Goal: Transaction & Acquisition: Purchase product/service

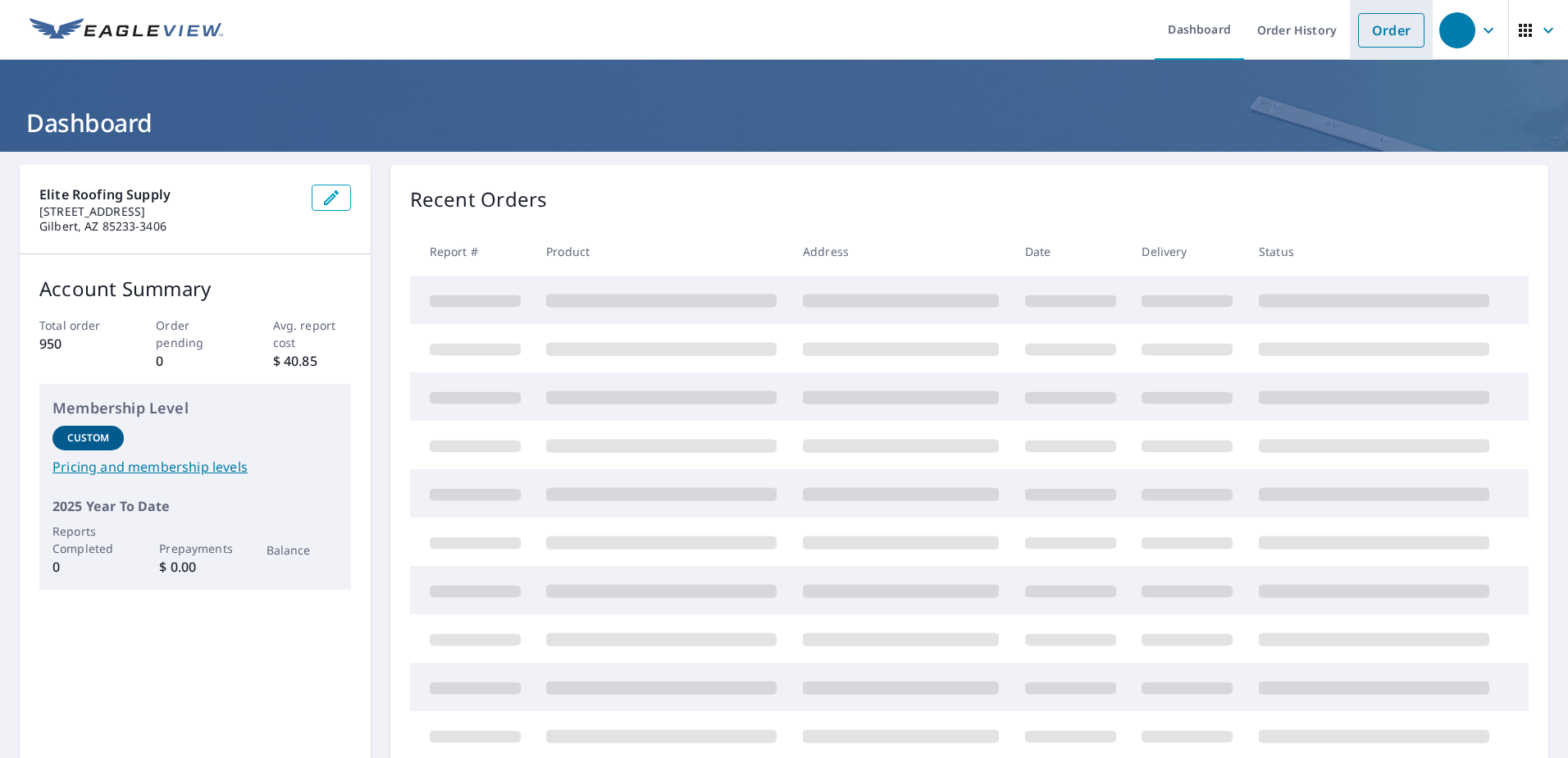
click at [1362, 29] on link "Order" at bounding box center [1390, 31] width 66 height 35
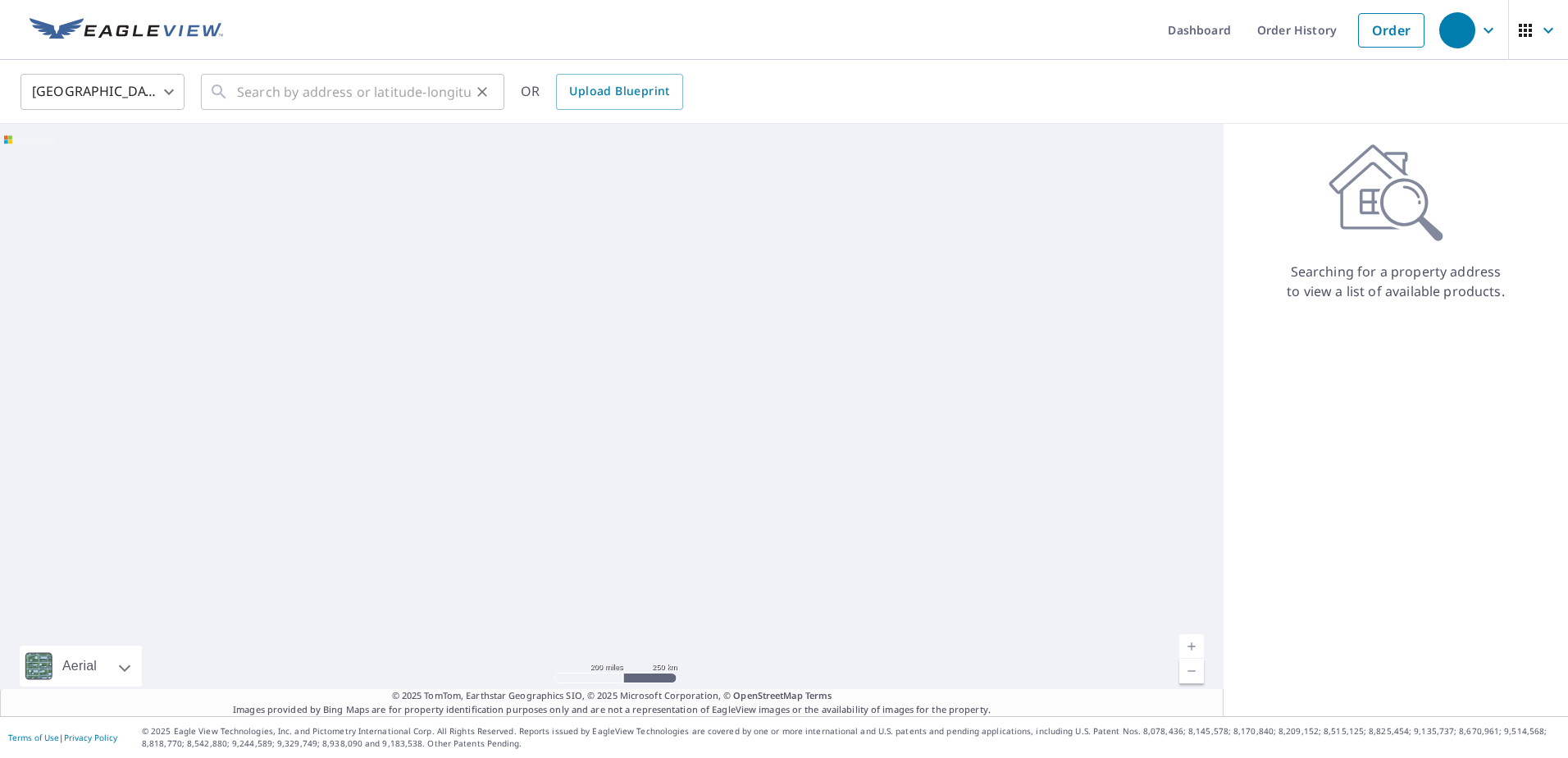
click at [233, 88] on div "​" at bounding box center [352, 92] width 303 height 36
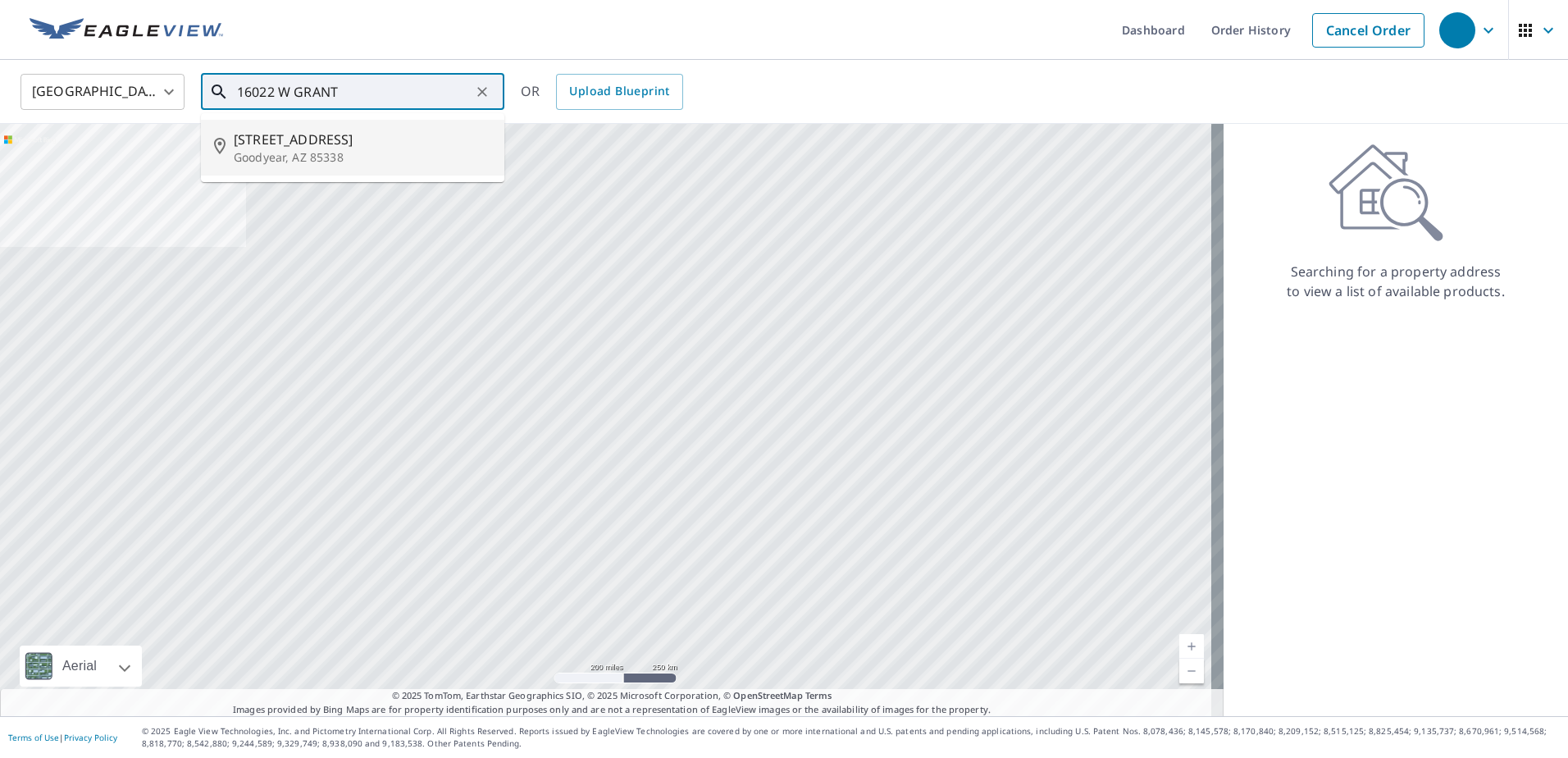
click at [282, 144] on span "[STREET_ADDRESS]" at bounding box center [362, 140] width 258 height 20
type input "[STREET_ADDRESS]"
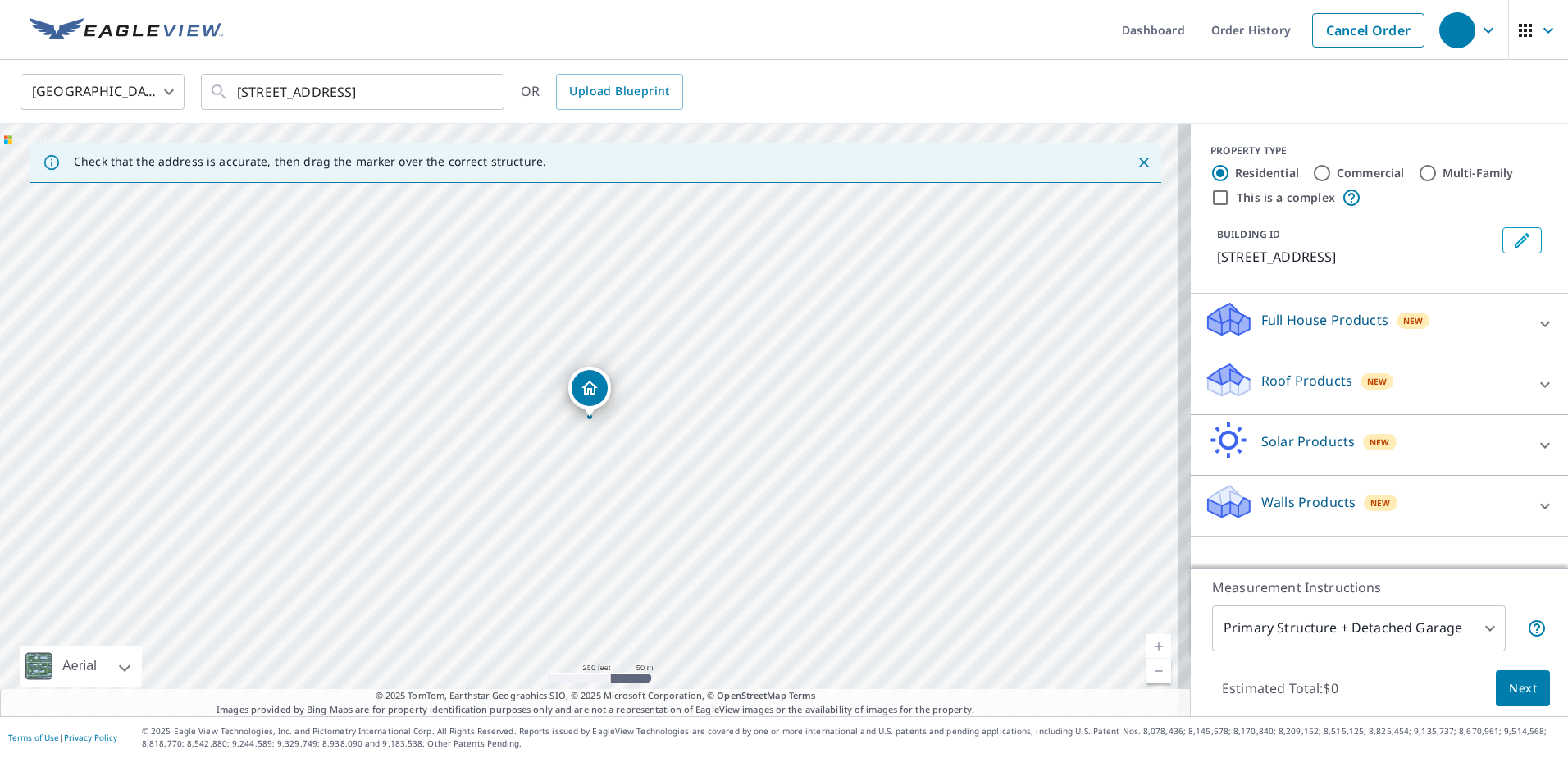
click at [1301, 373] on p "Roof Products" at bounding box center [1306, 381] width 91 height 20
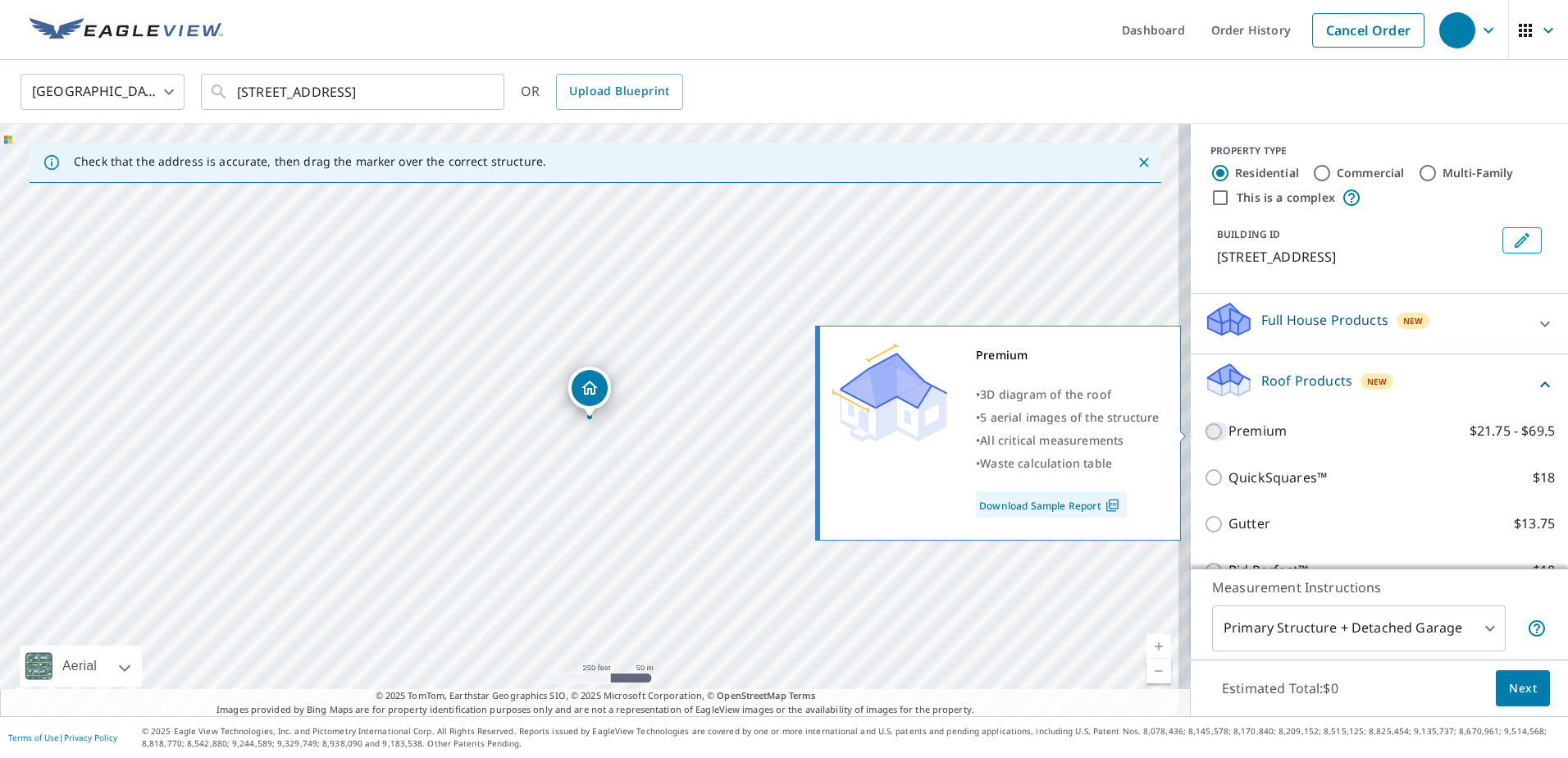
click at [1204, 429] on input "Premium $21.75 - $69.5" at bounding box center [1216, 431] width 25 height 20
checkbox input "true"
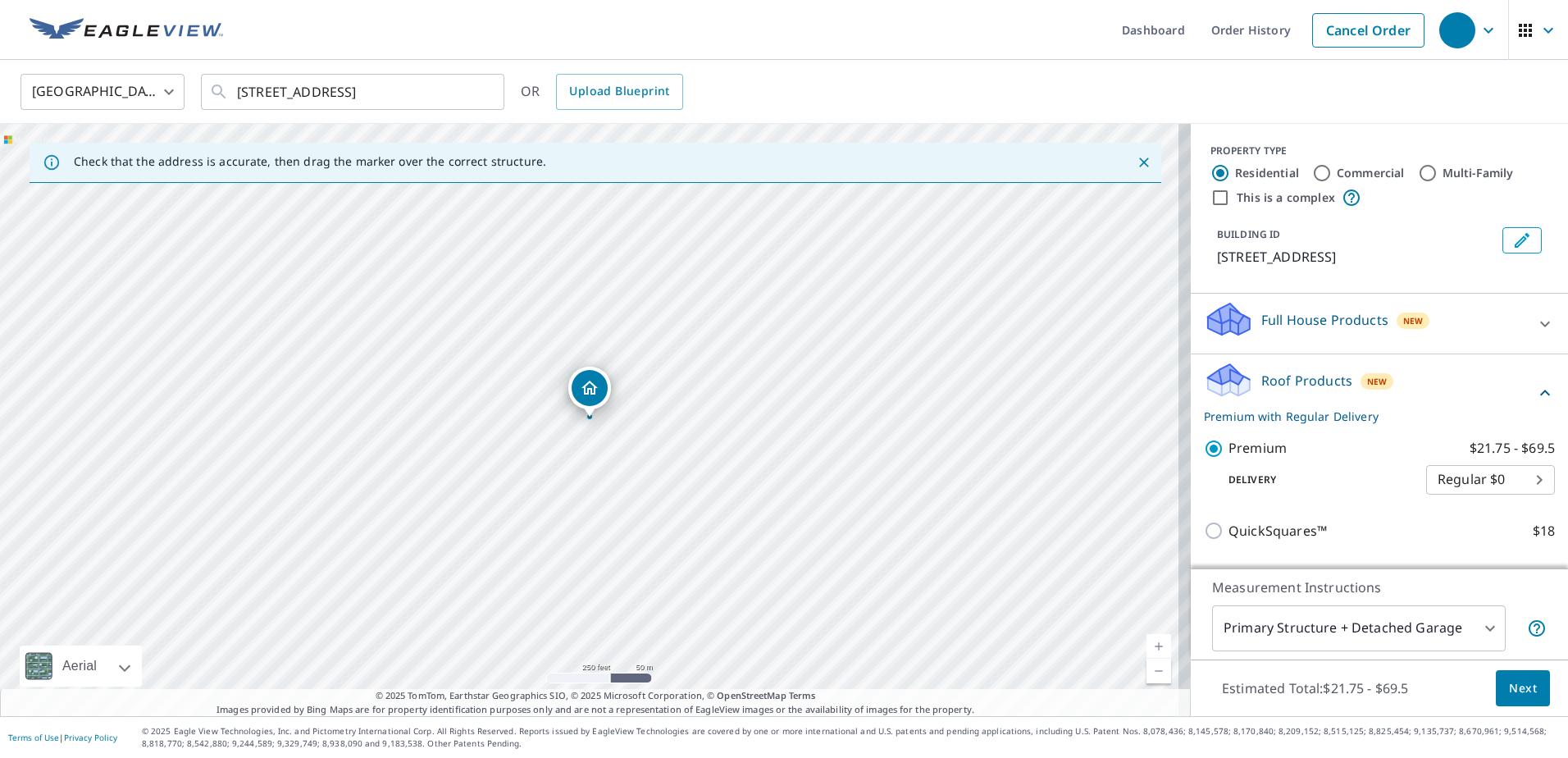
click at [1509, 678] on span "Next" at bounding box center [1523, 688] width 28 height 21
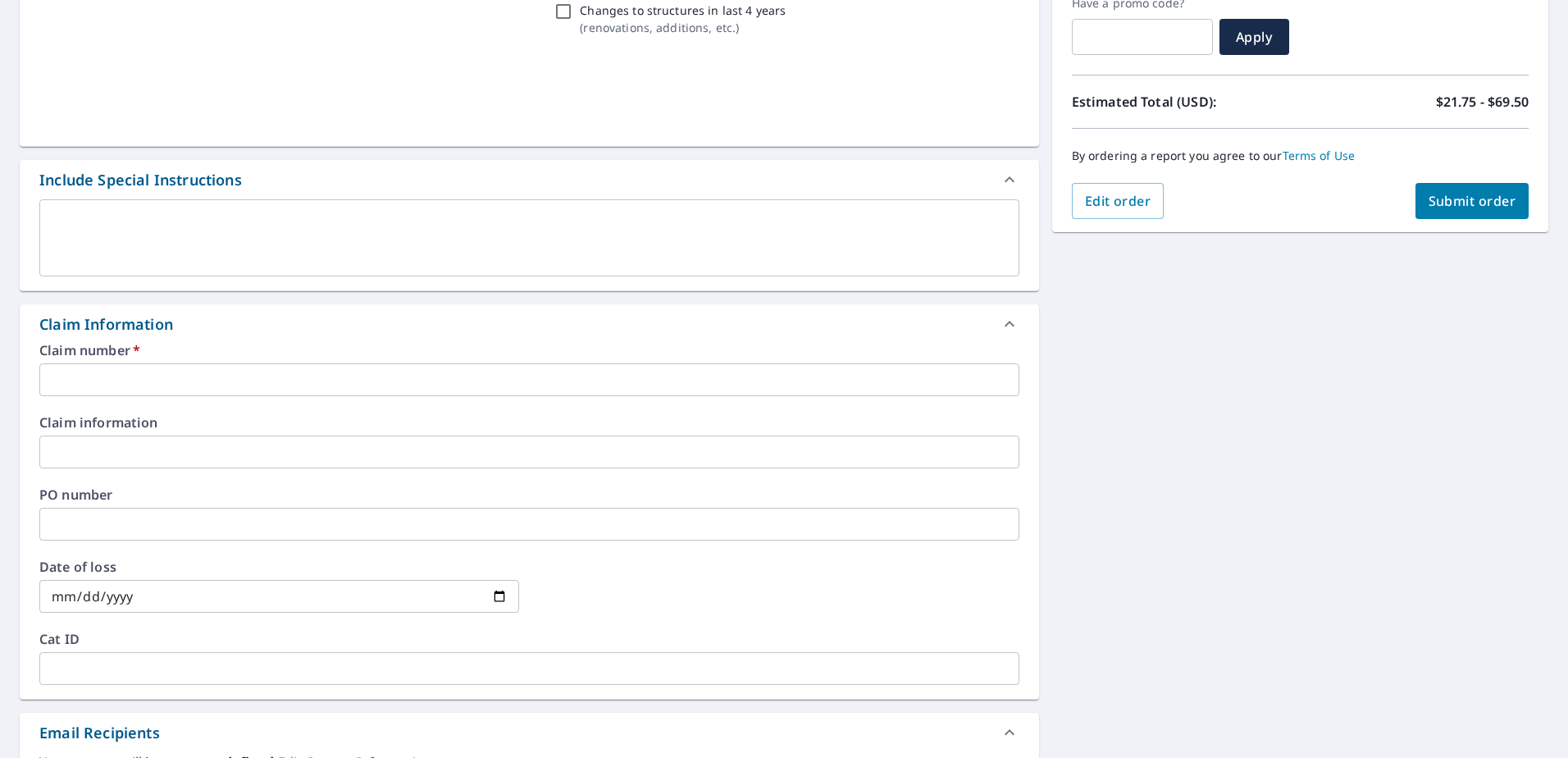
scroll to position [307, 0]
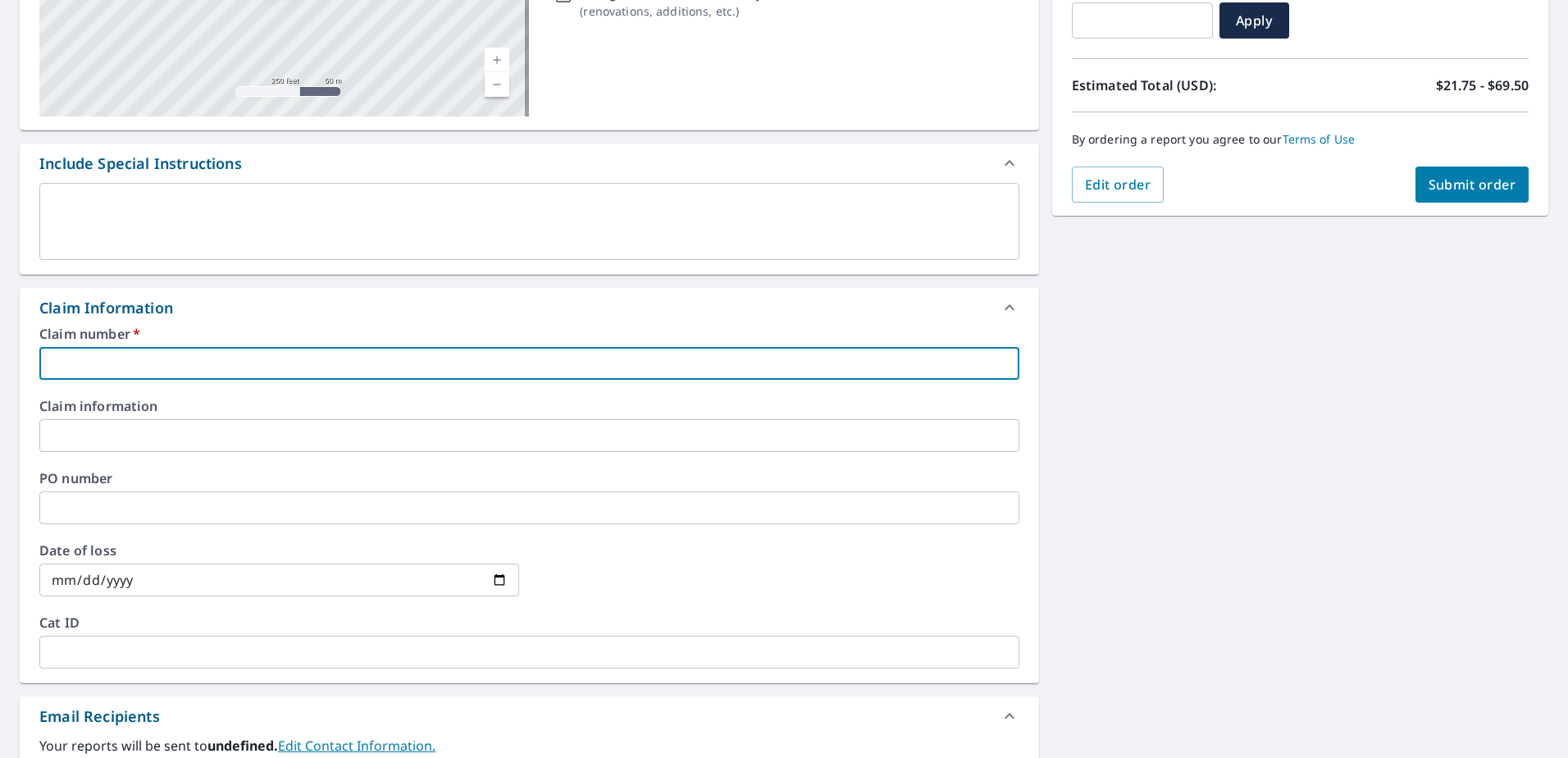
click at [40, 354] on input "text" at bounding box center [529, 363] width 980 height 33
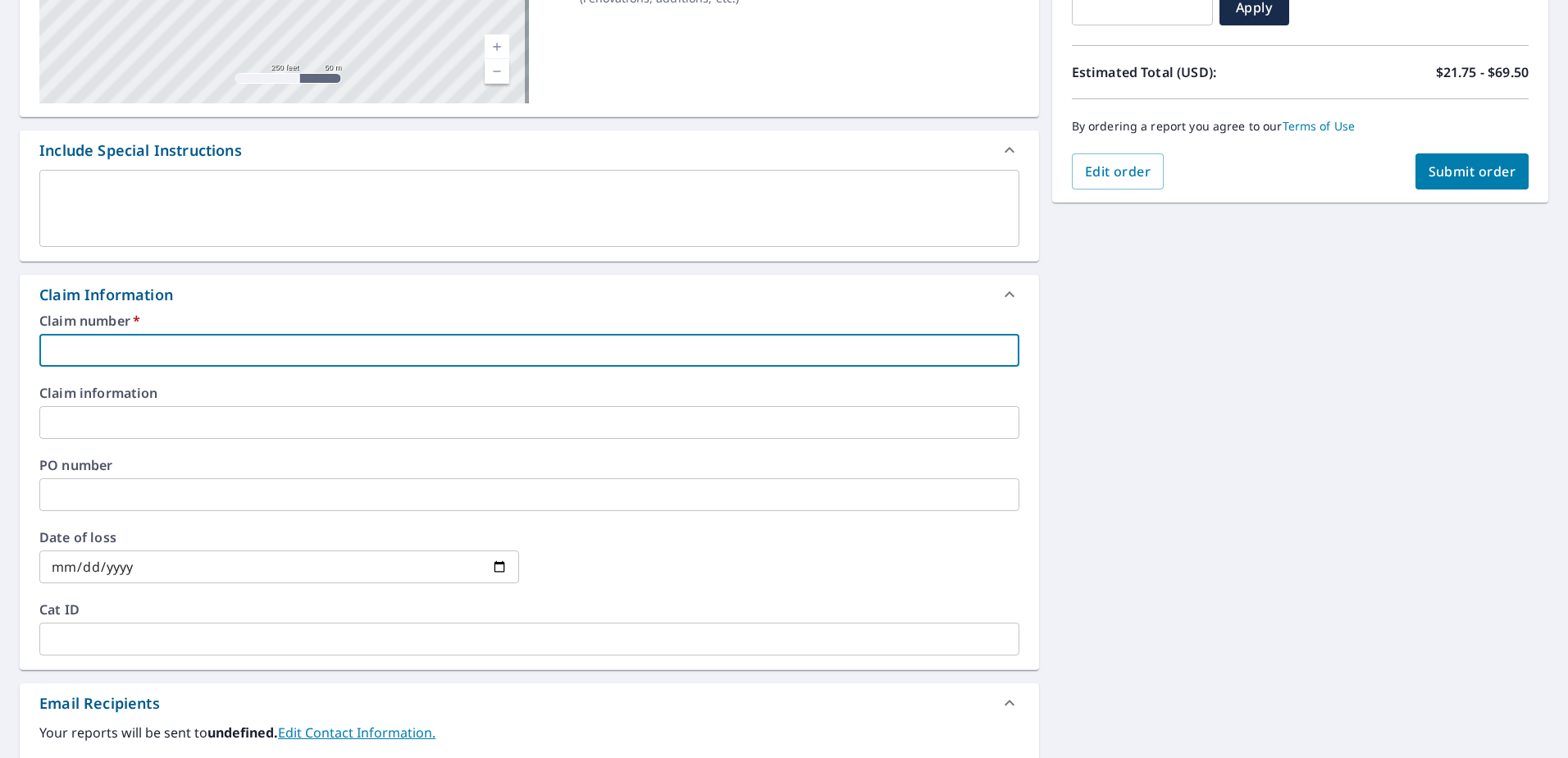
scroll to position [328, 0]
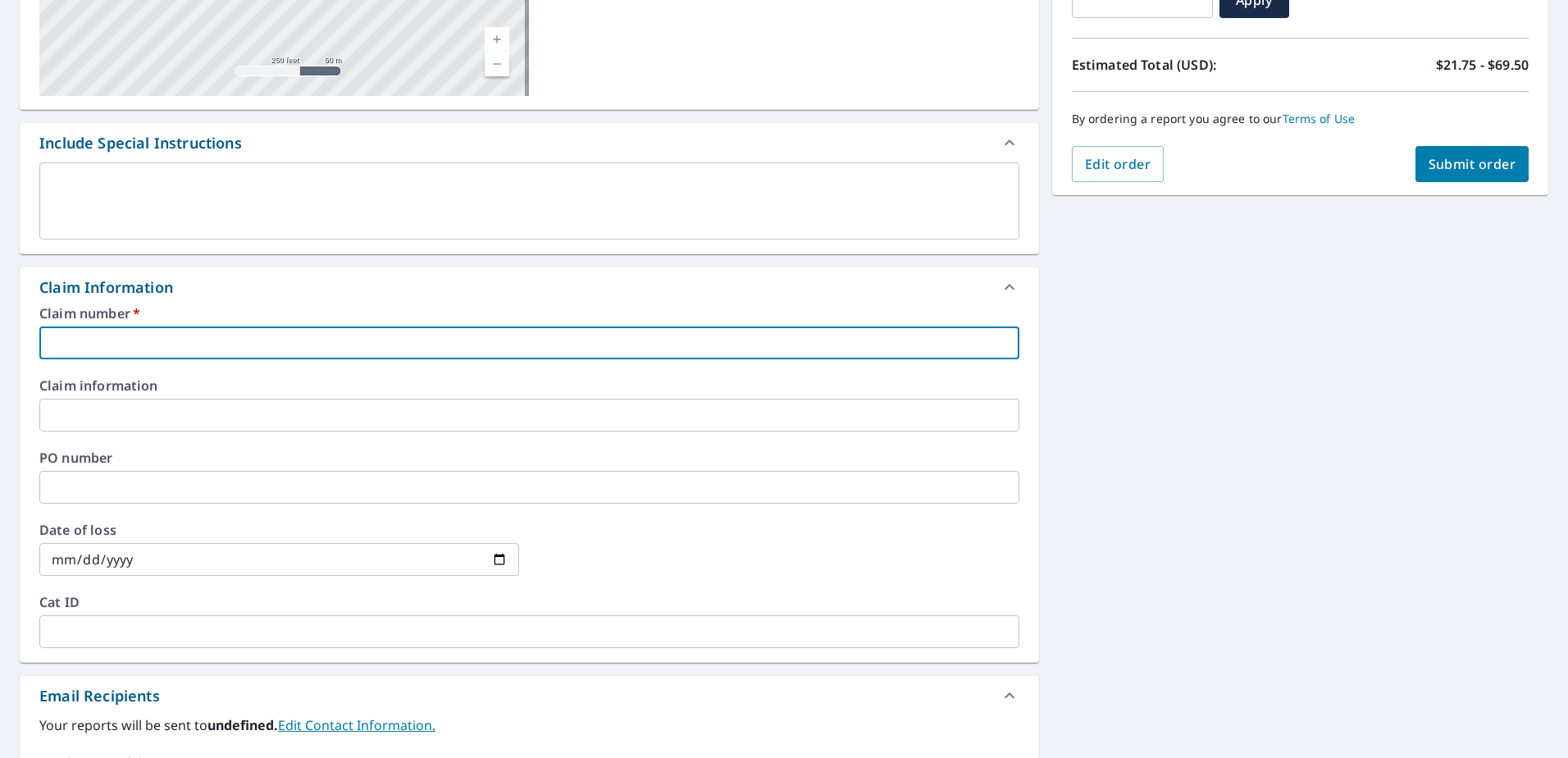
type input "S"
checkbox input "true"
type input "S0"
checkbox input "true"
type input "S00"
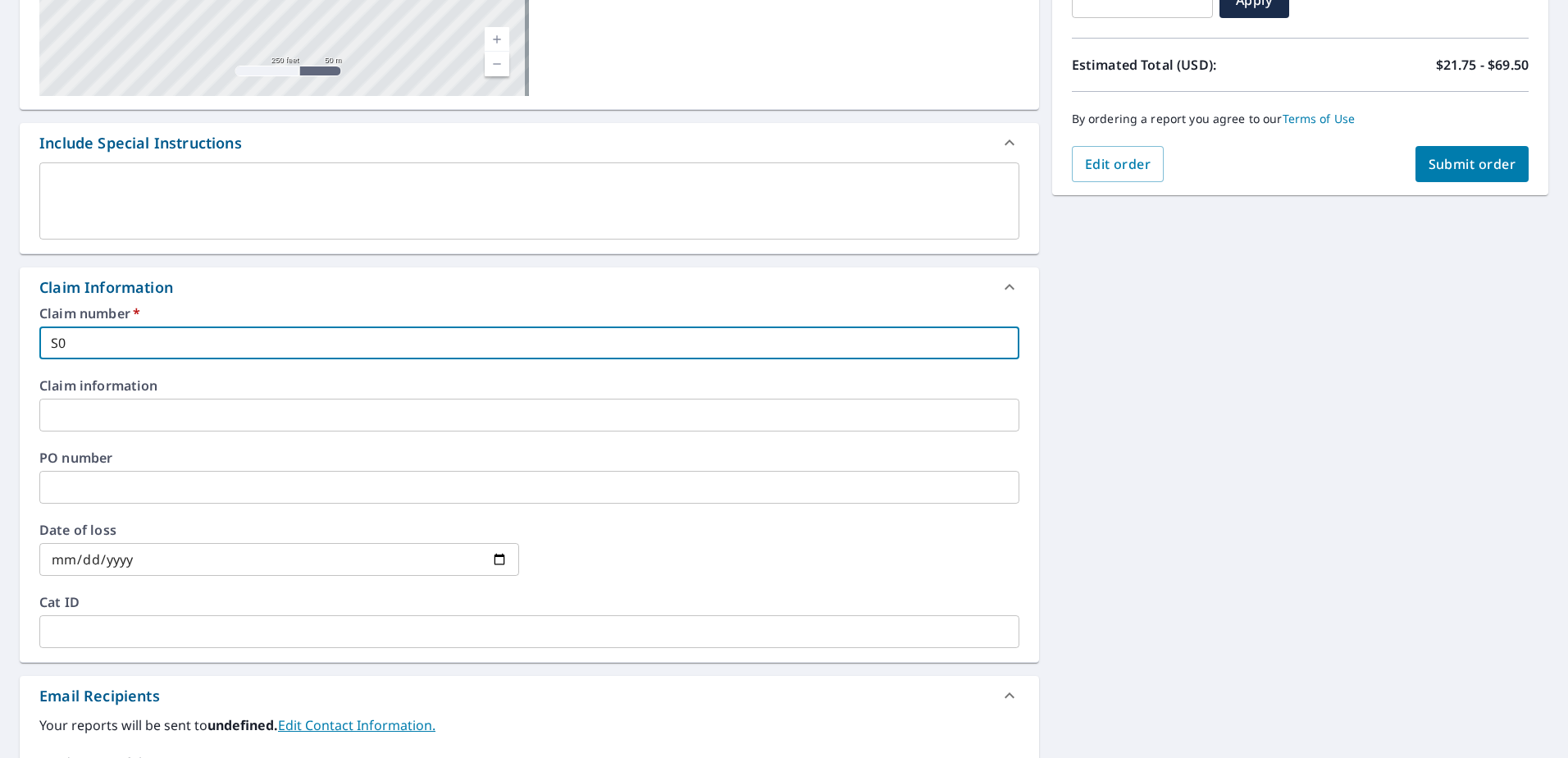
checkbox input "true"
type input "S002"
checkbox input "true"
type input "S0024"
checkbox input "true"
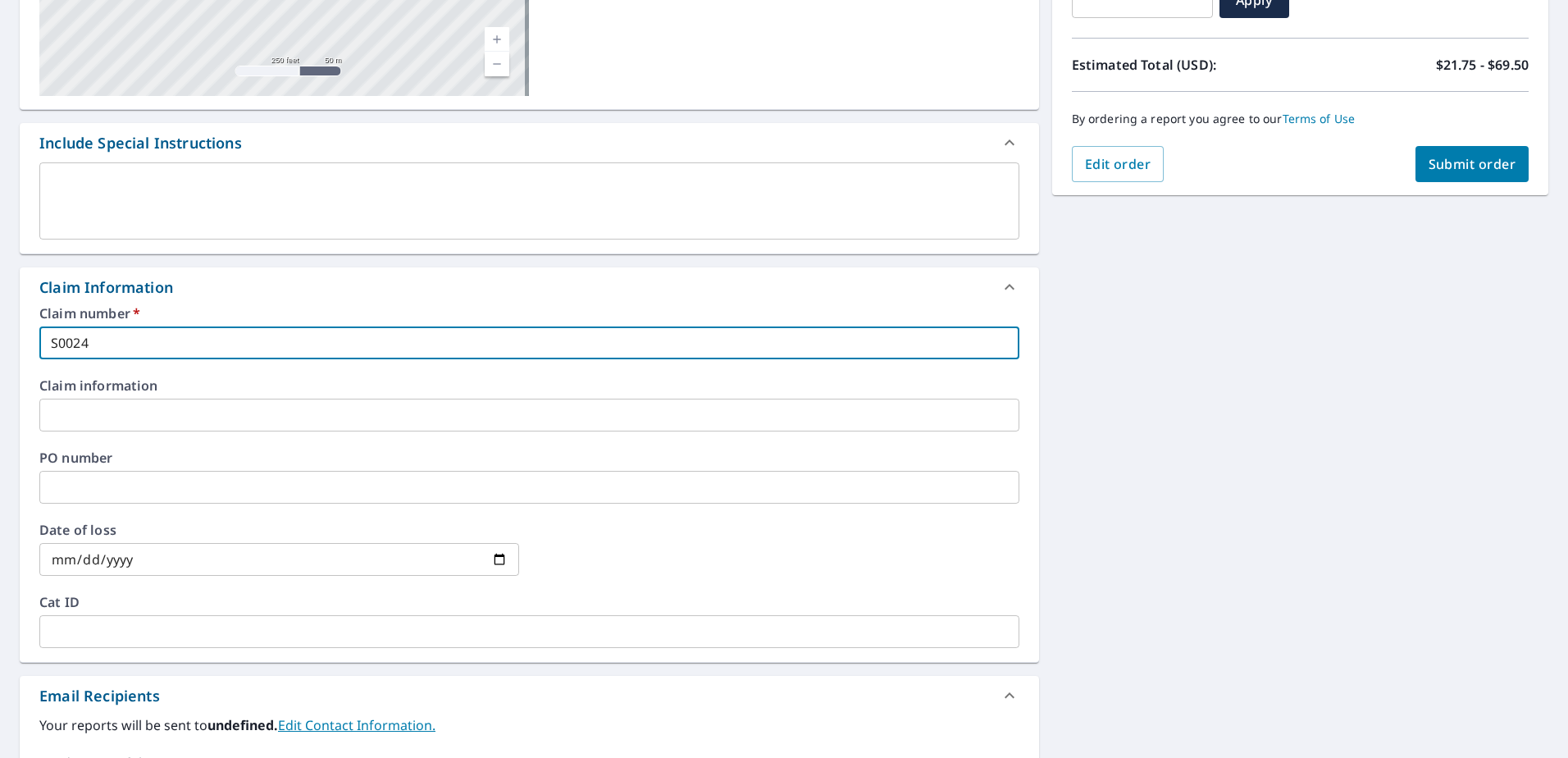
type input "S00246"
checkbox input "true"
type input "S002461"
checkbox input "true"
type input "S0024617"
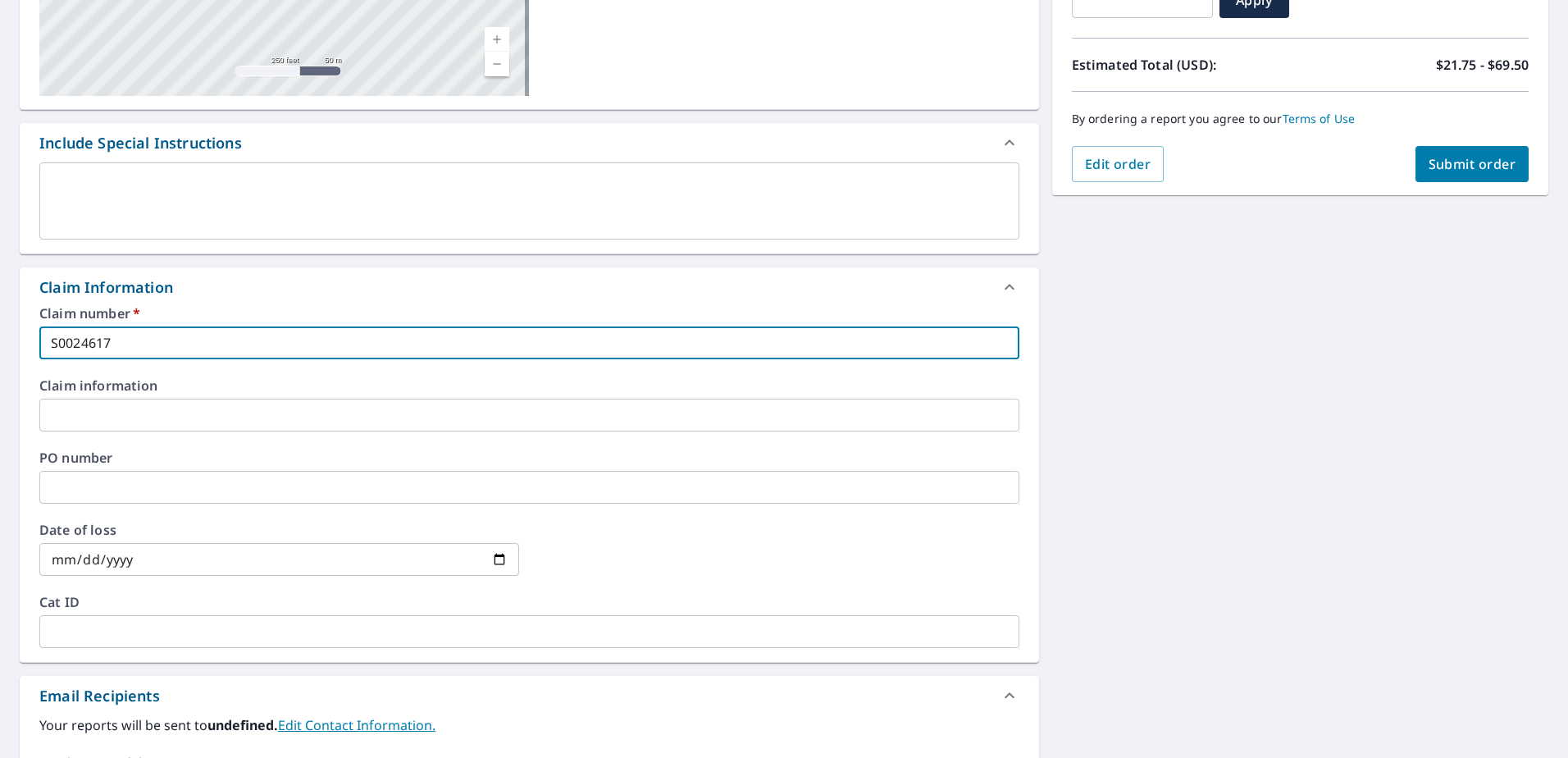
checkbox input "true"
type input "S00246171"
checkbox input "true"
type input "S002461712"
checkbox input "true"
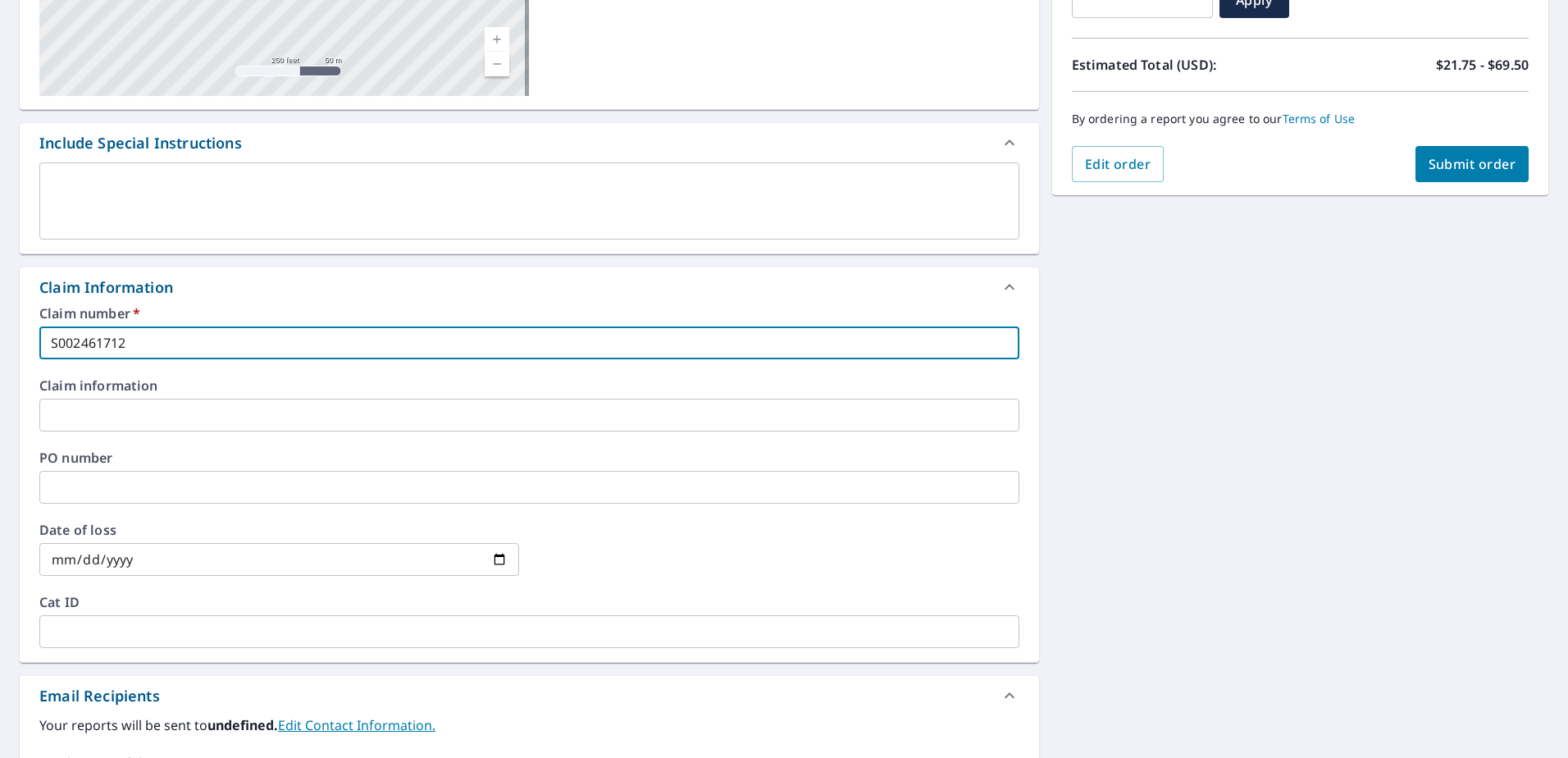
type input "S0024617125"
checkbox input "true"
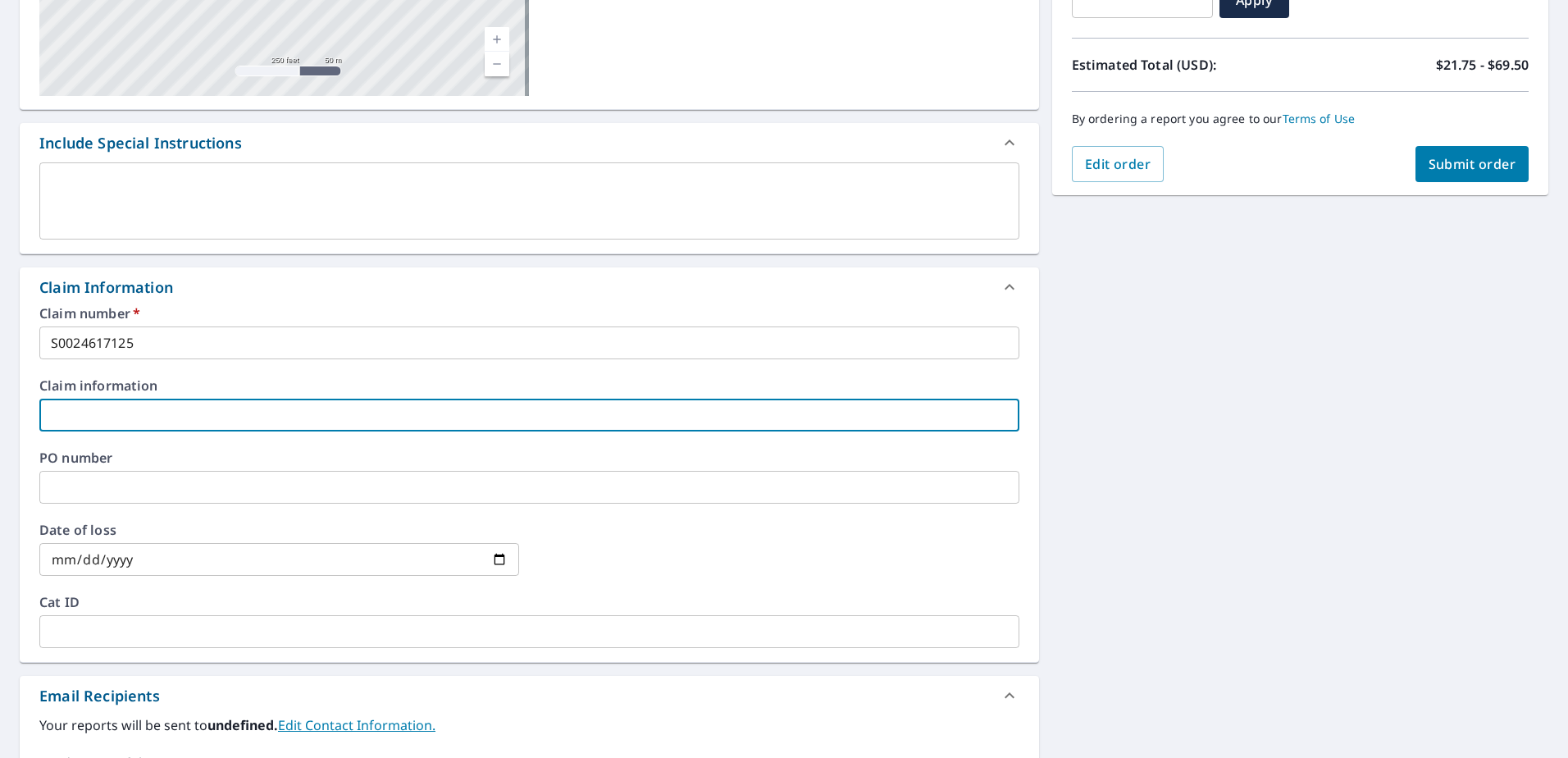
click at [212, 358] on input "S0024617125" at bounding box center [529, 343] width 980 height 33
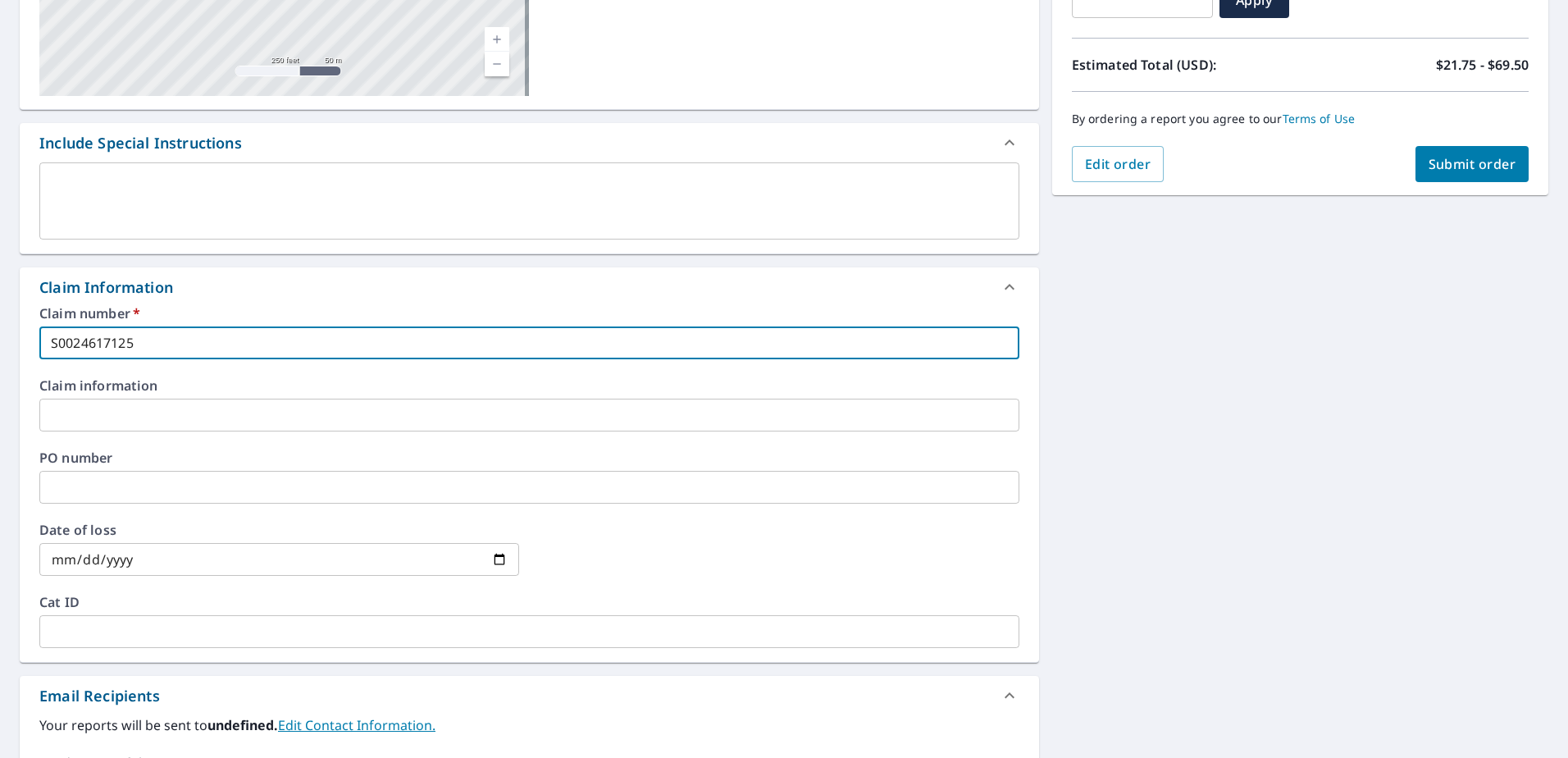
type input "S0024617125"
checkbox input "true"
type input "S0024617125 D"
checkbox input "true"
type input "S0024617125 DN"
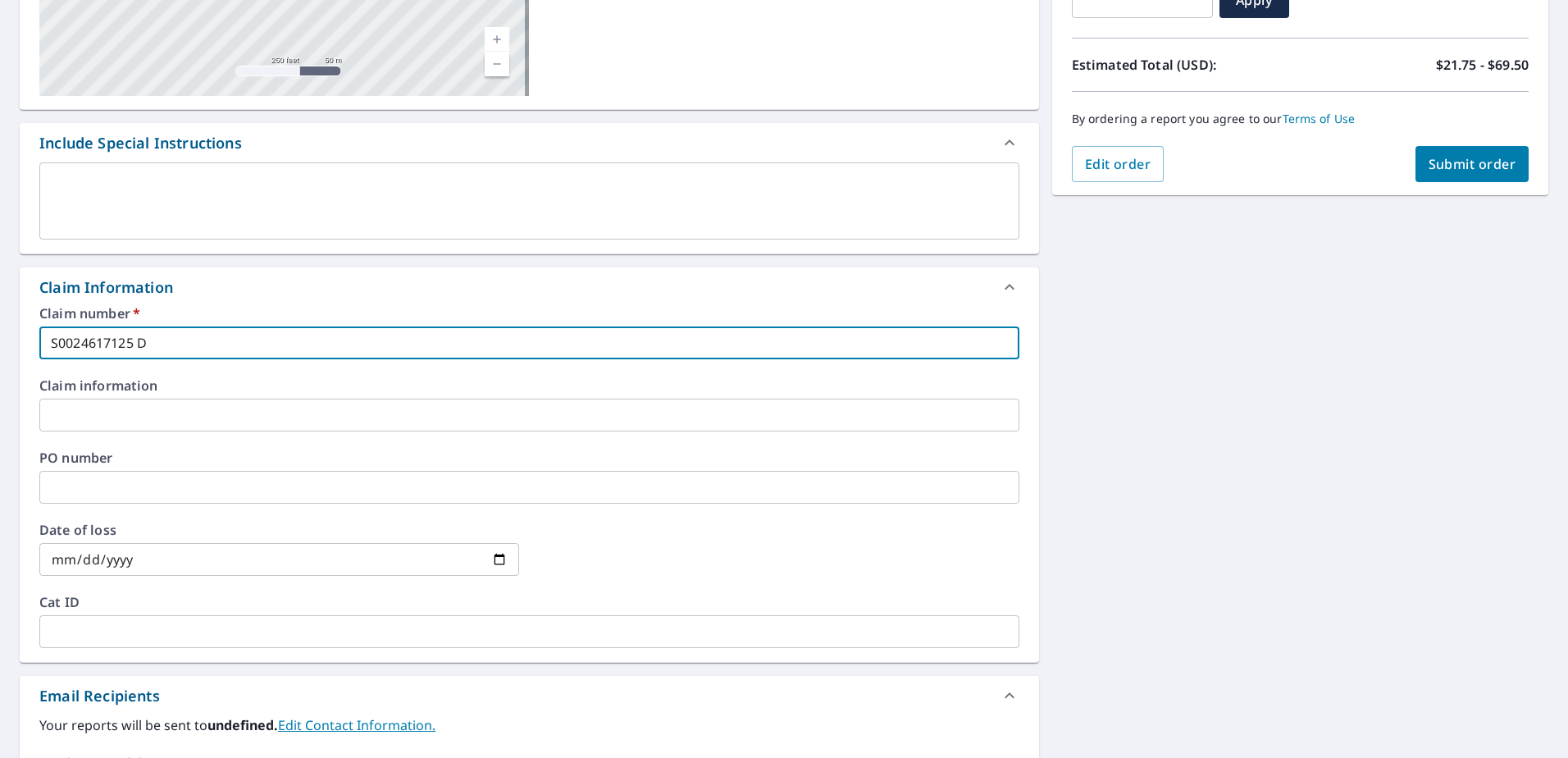
checkbox input "true"
type input "S0024617125 DNA"
checkbox input "true"
type input "S0024617125 DNA"
click at [59, 482] on input "text" at bounding box center [529, 487] width 980 height 33
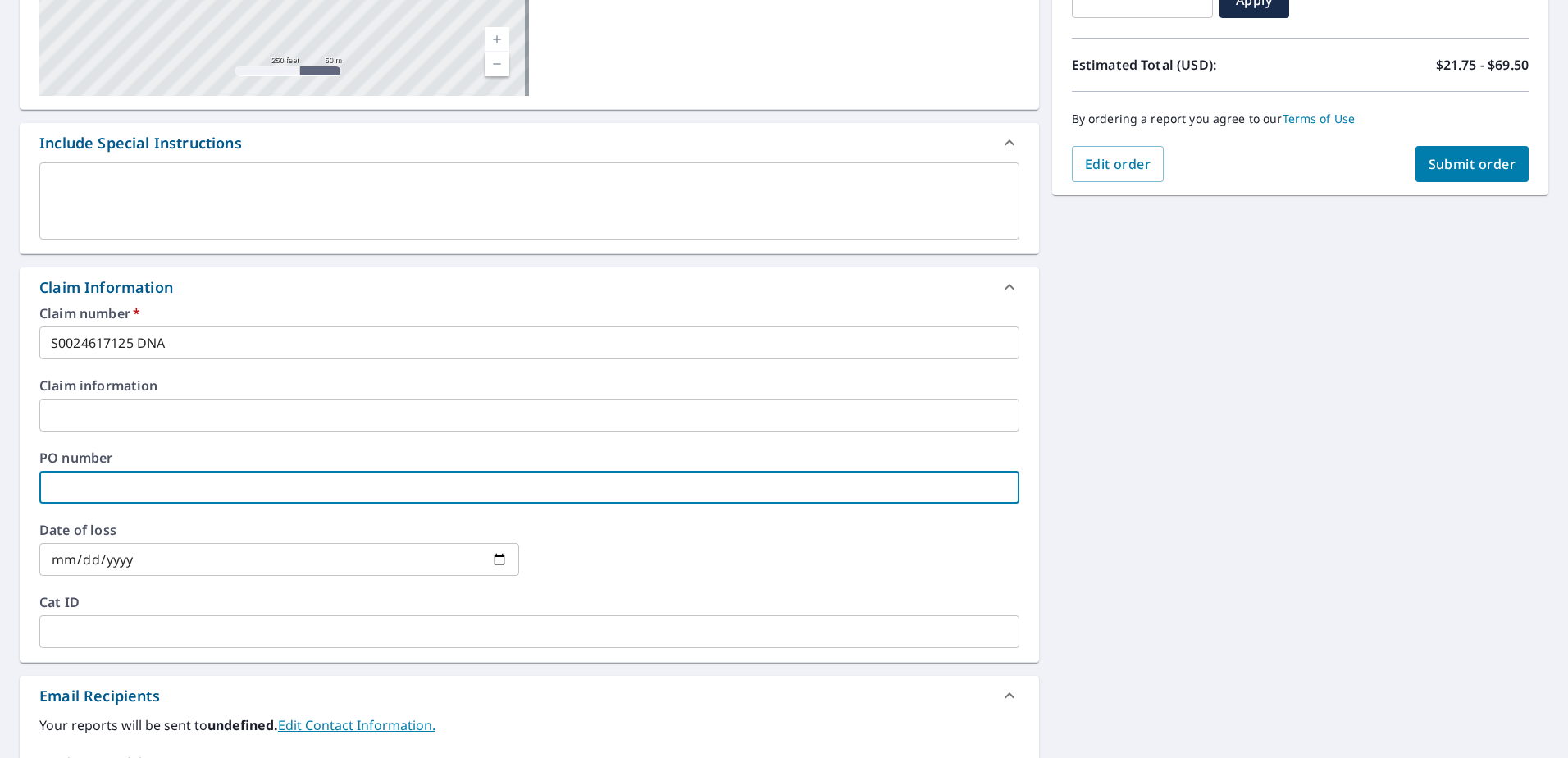
type input "S"
checkbox input "true"
type input "S0"
checkbox input "true"
type input "S00"
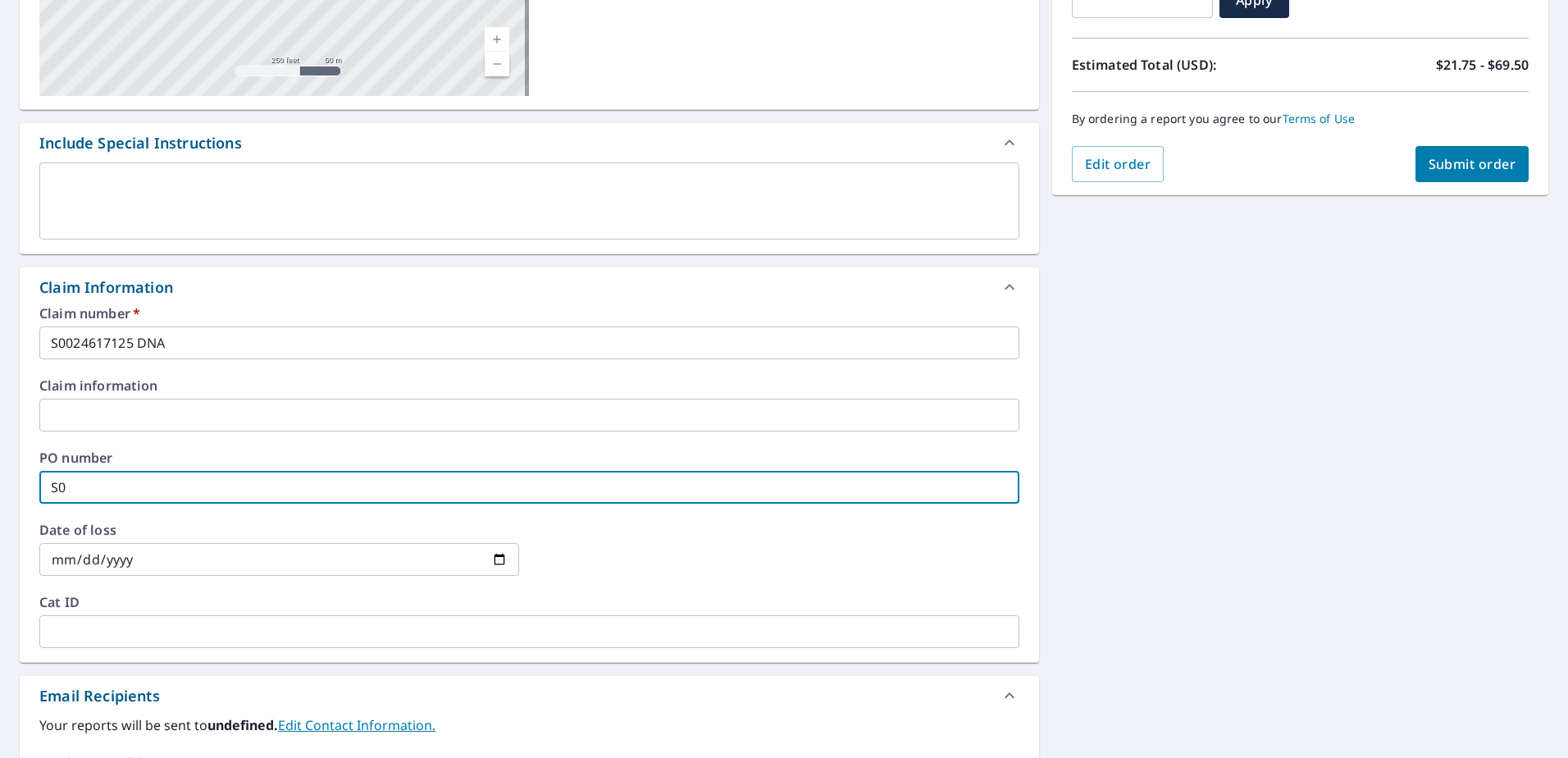
checkbox input "true"
type input "S002"
checkbox input "true"
type input "S0024"
checkbox input "true"
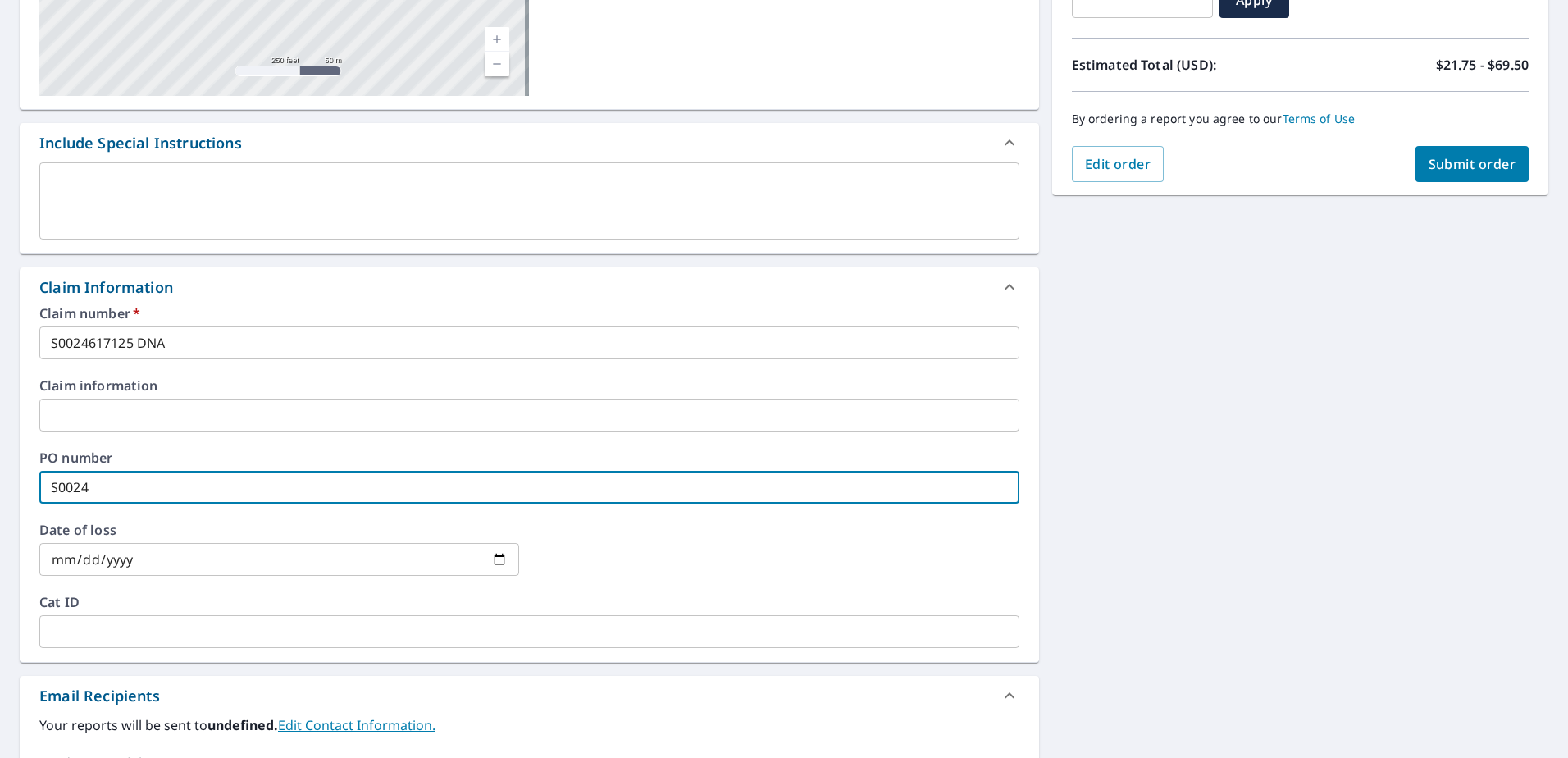
type input "S00246"
checkbox input "true"
type input "S002467"
checkbox input "true"
type input "S0024671"
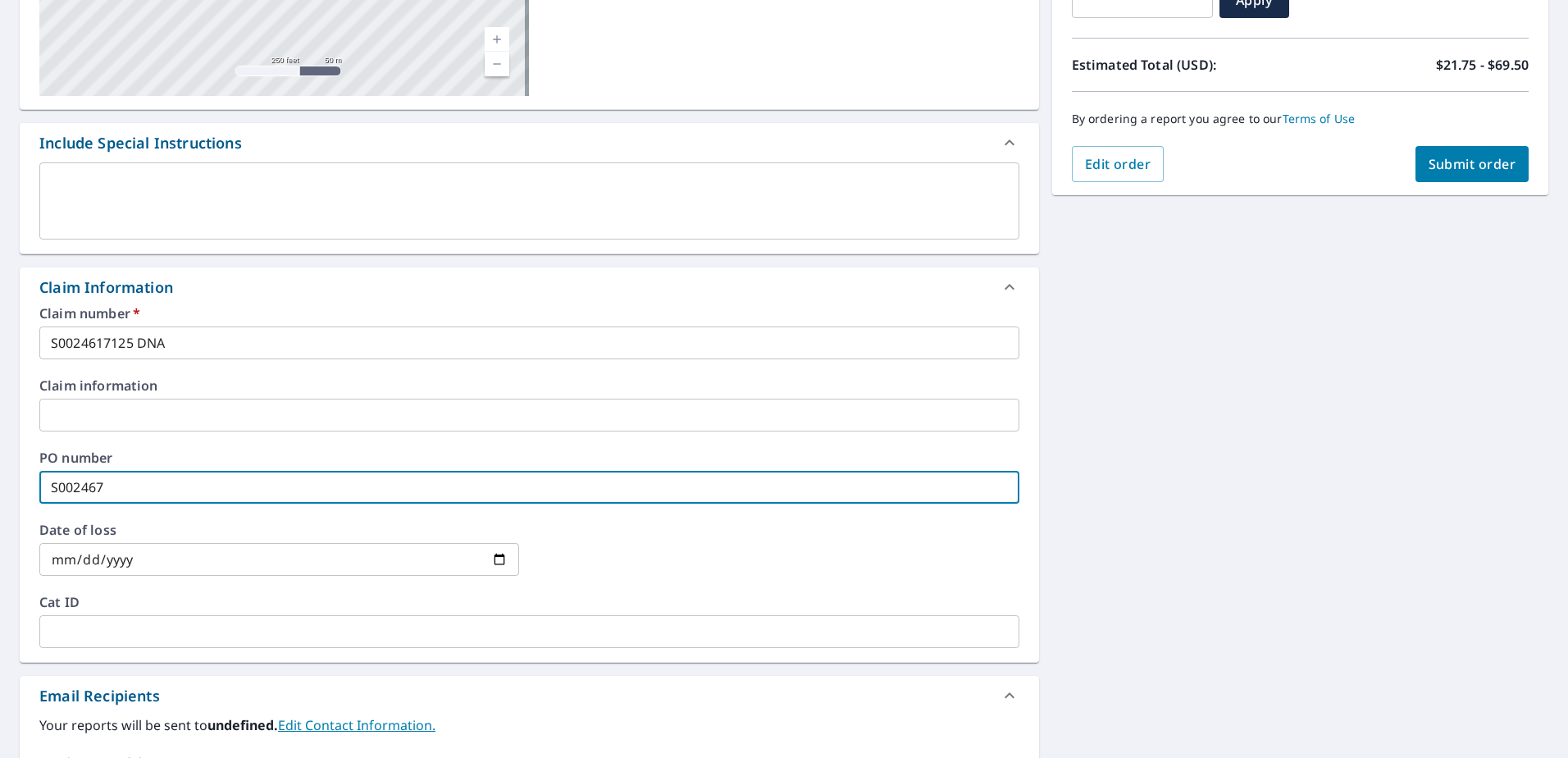
checkbox input "true"
type input "S00246712"
checkbox input "true"
type input "S002467125"
checkbox input "true"
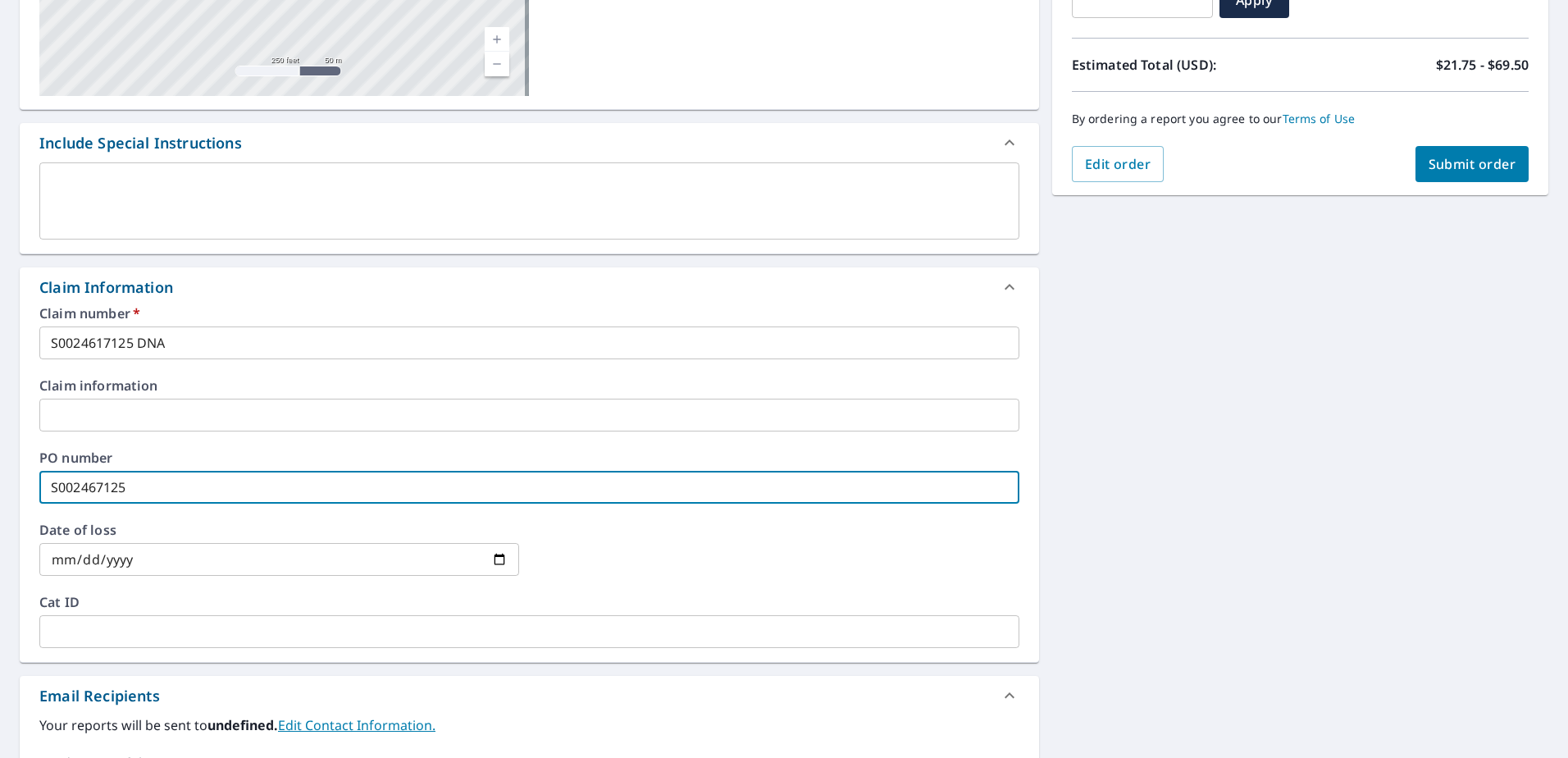
type input "S002467125"
click at [1002, 292] on icon at bounding box center [1009, 287] width 20 height 20
checkbox input "true"
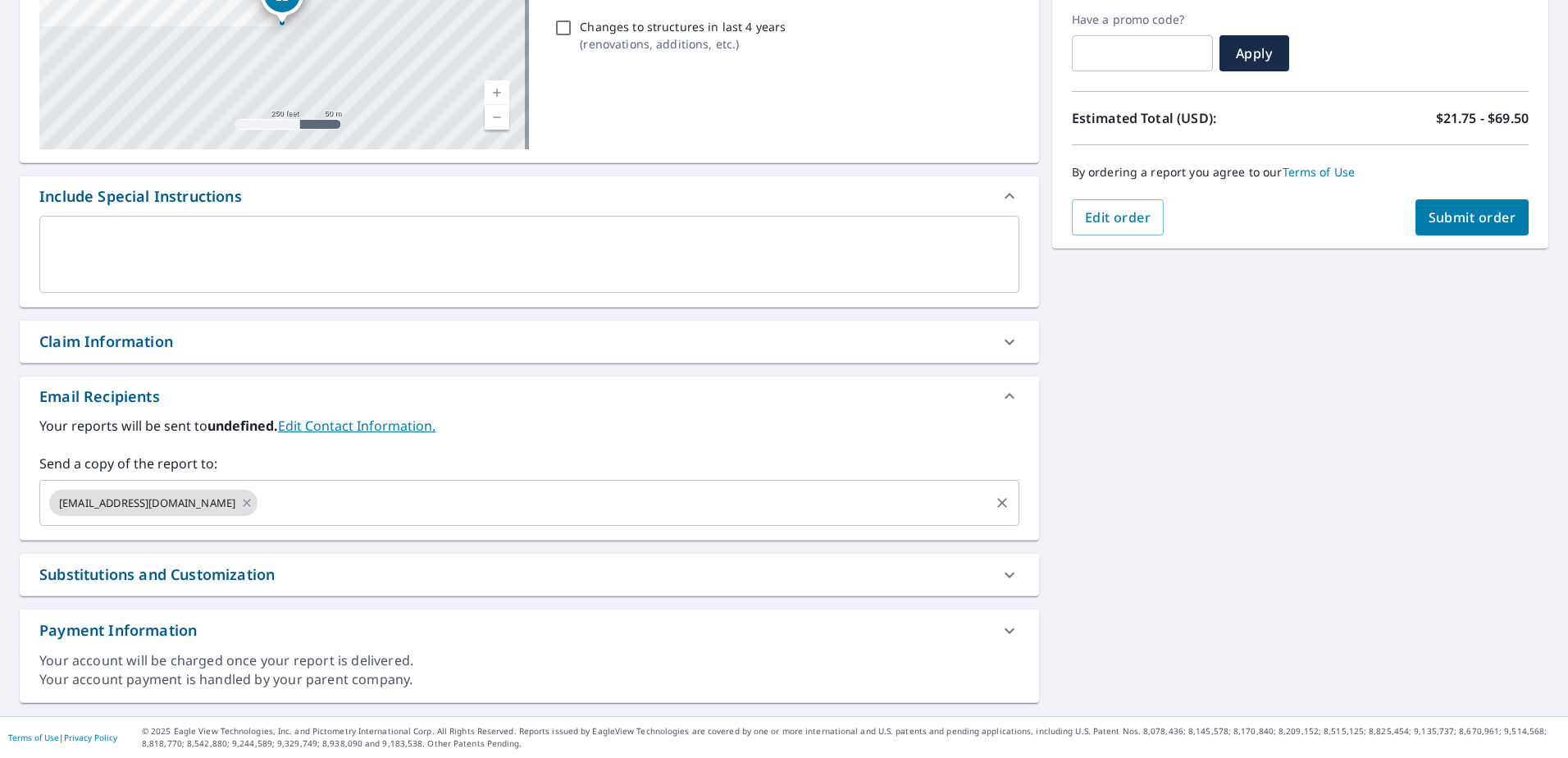
scroll to position [275, 0]
click at [281, 500] on input "text" at bounding box center [623, 503] width 727 height 31
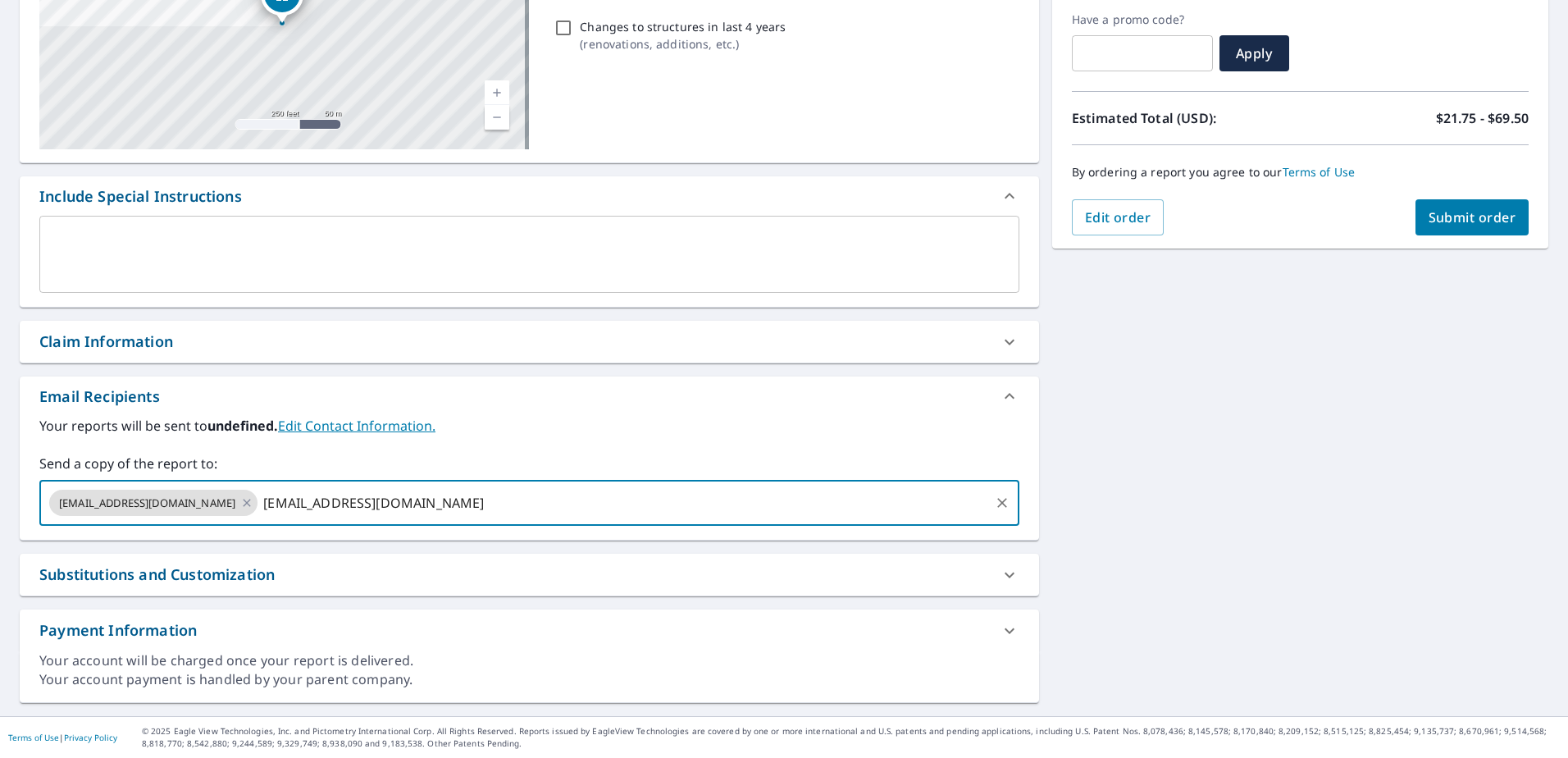
type input "[EMAIL_ADDRESS][DOMAIN_NAME]"
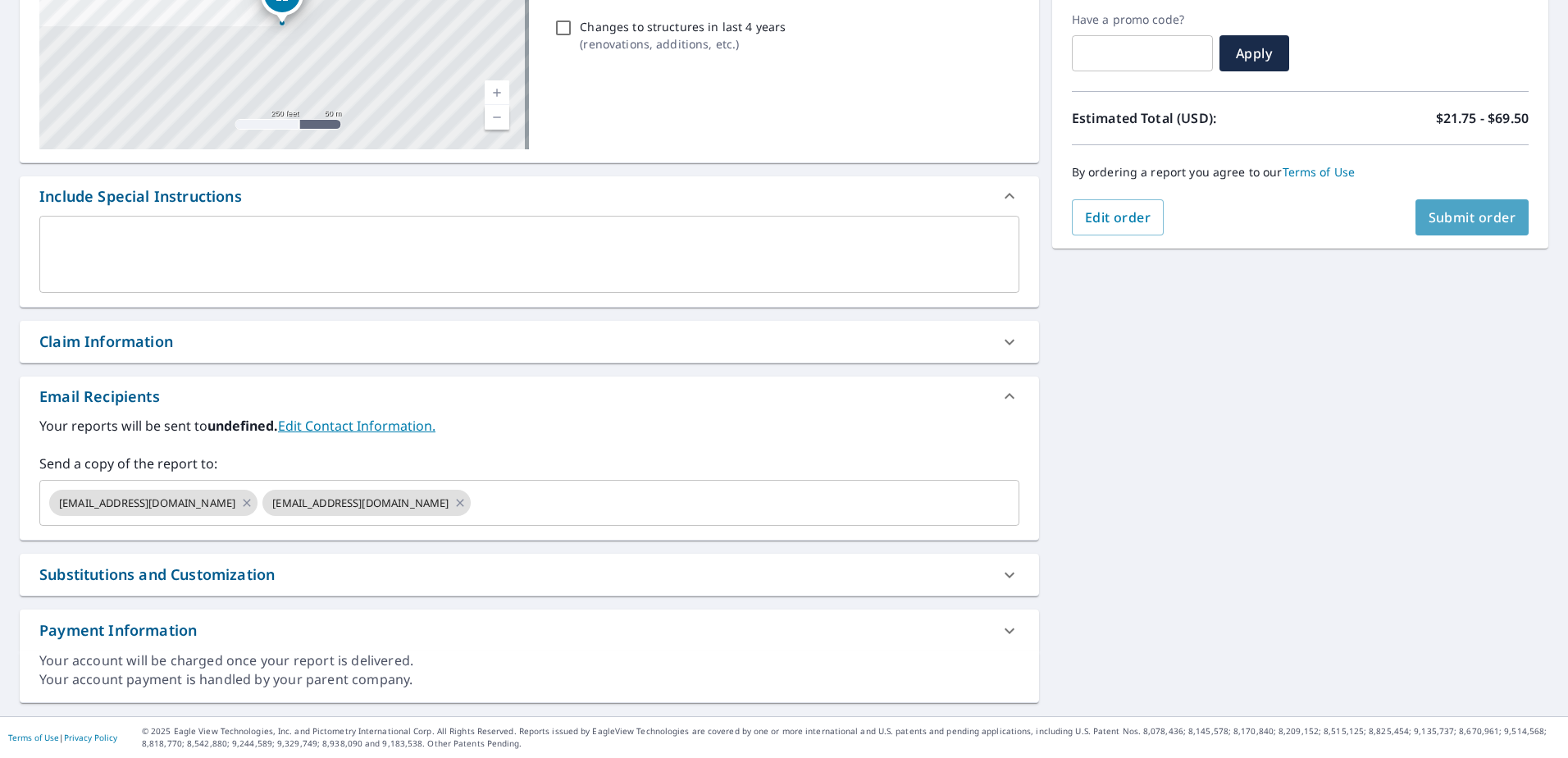
click at [1438, 221] on span "Submit order" at bounding box center [1472, 217] width 88 height 18
checkbox input "true"
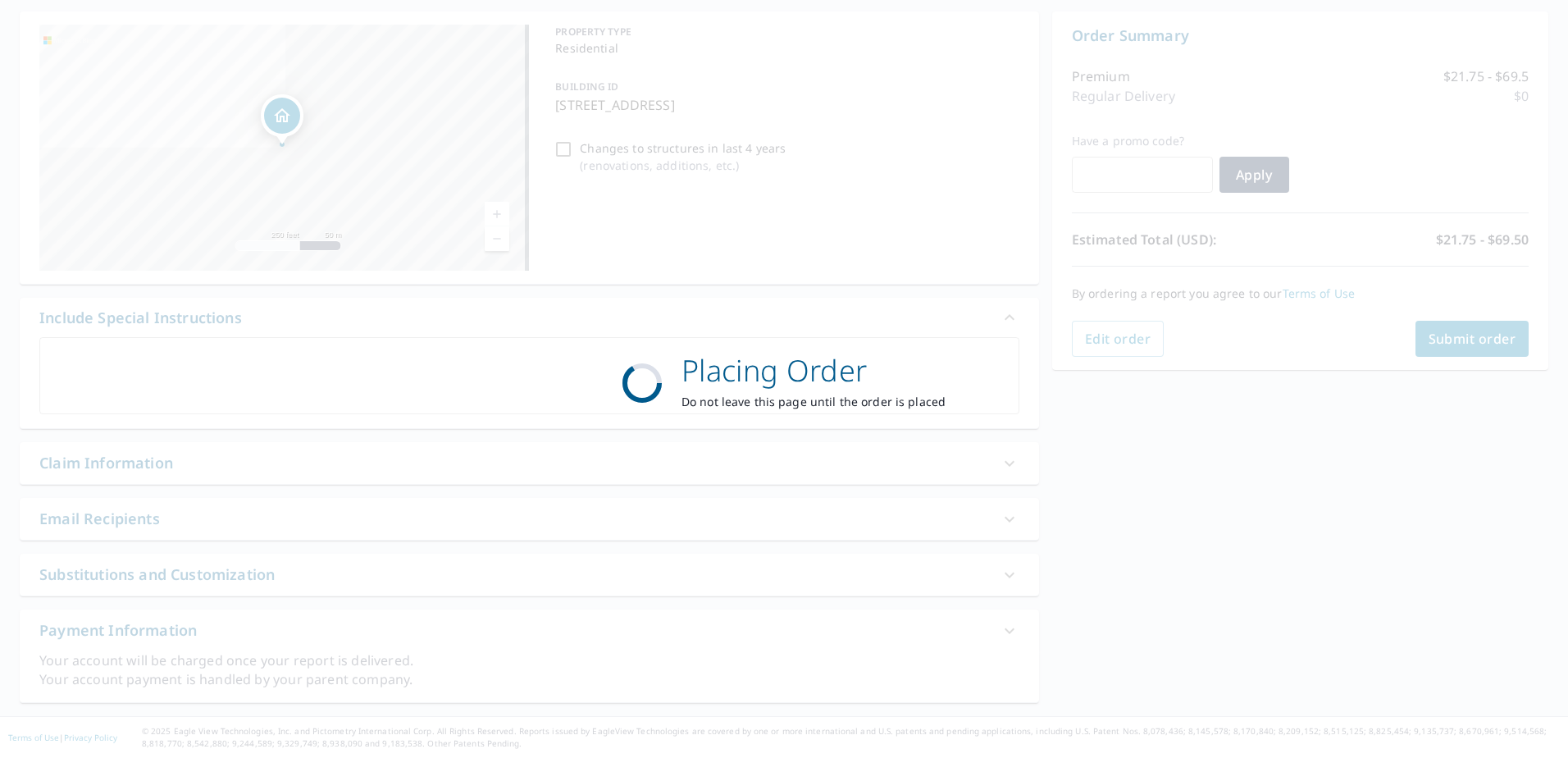
scroll to position [154, 0]
